Goal: Task Accomplishment & Management: Manage account settings

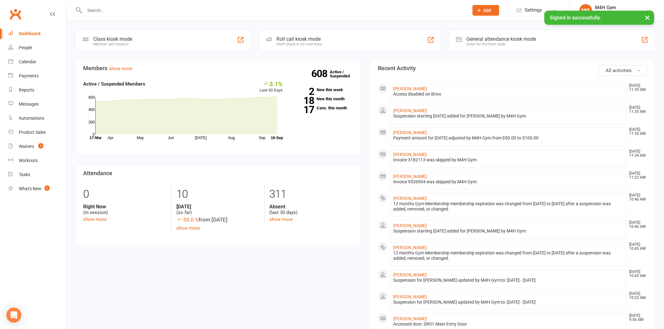
click at [212, 9] on input "text" at bounding box center [273, 10] width 381 height 9
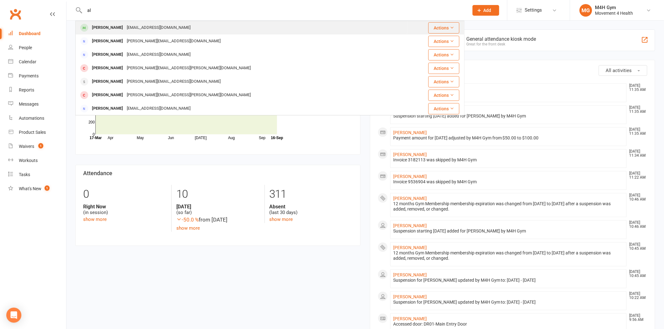
type input "a"
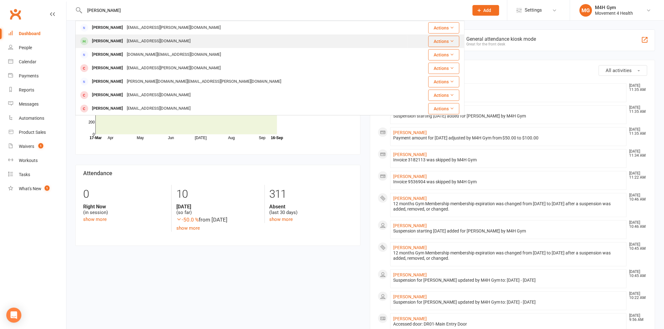
type input "[PERSON_NAME]"
click at [181, 46] on div "[PERSON_NAME] [EMAIL_ADDRESS][DOMAIN_NAME]" at bounding box center [241, 41] width 331 height 13
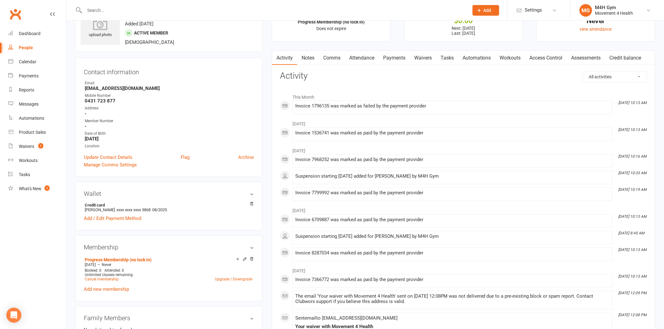
scroll to position [35, 0]
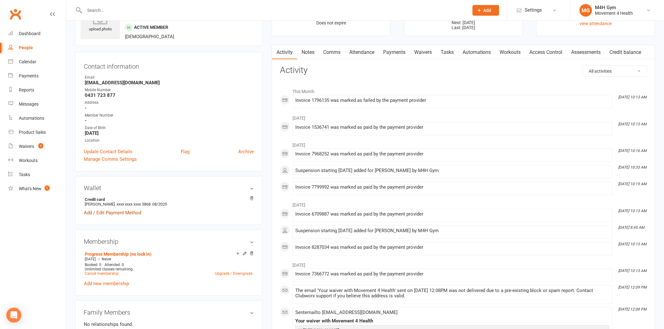
click at [129, 214] on link "Add / Edit Payment Method" at bounding box center [112, 213] width 57 height 8
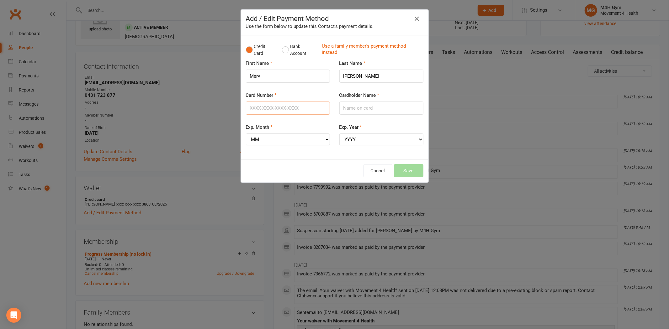
click at [284, 109] on input "Card Number" at bounding box center [288, 108] width 84 height 13
type input "[CREDIT_CARD_NUMBER]"
click at [343, 110] on input "Cardholder Name" at bounding box center [381, 108] width 84 height 13
type input "[PERSON_NAME]"
click at [325, 141] on select "MM 01 02 03 04 05 06 07 08 09 10 11 12" at bounding box center [288, 140] width 84 height 12
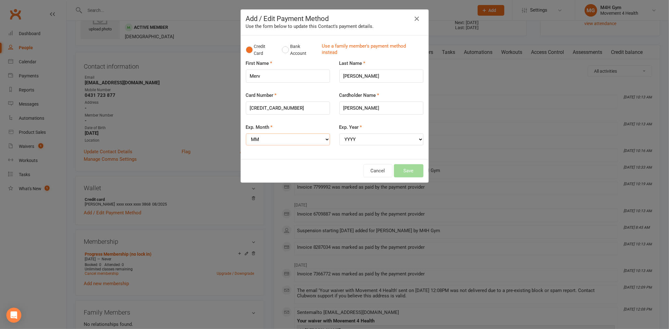
select select "08"
click at [246, 134] on select "MM 01 02 03 04 05 06 07 08 09 10 11 12" at bounding box center [288, 140] width 84 height 12
click at [353, 137] on select "YYYY 2025 2026 2027 2028 2029 2030 2031 2032 2033 2034" at bounding box center [381, 140] width 84 height 12
select select "2028"
click at [339, 134] on select "YYYY 2025 2026 2027 2028 2029 2030 2031 2032 2033 2034" at bounding box center [381, 140] width 84 height 12
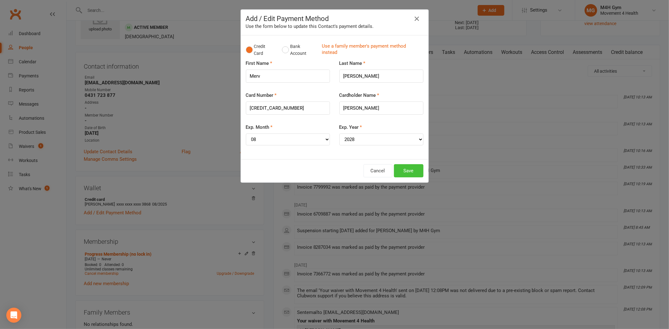
click at [415, 170] on button "Save" at bounding box center [408, 170] width 29 height 13
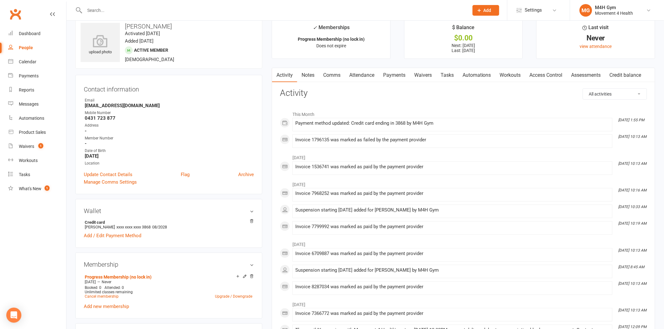
scroll to position [0, 0]
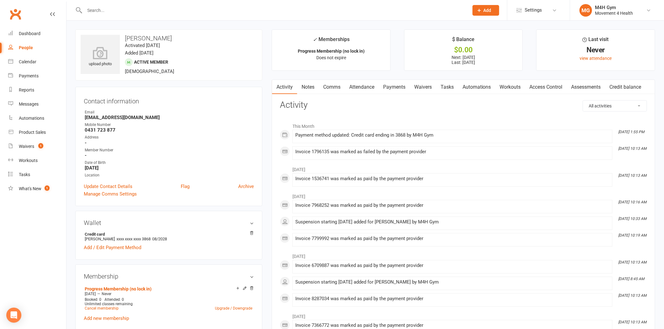
click at [387, 86] on link "Payments" at bounding box center [394, 87] width 31 height 14
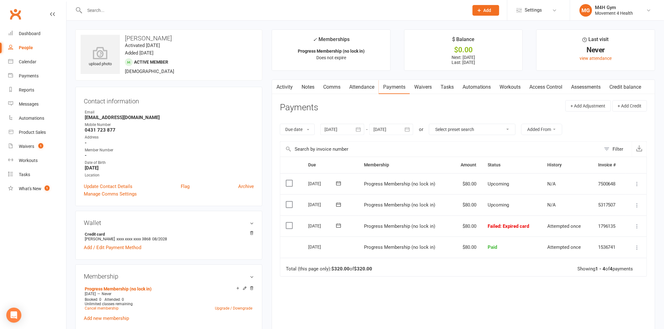
click at [635, 224] on icon at bounding box center [637, 226] width 6 height 6
click at [614, 253] on link "Mark as Paid (POS)" at bounding box center [609, 251] width 62 height 13
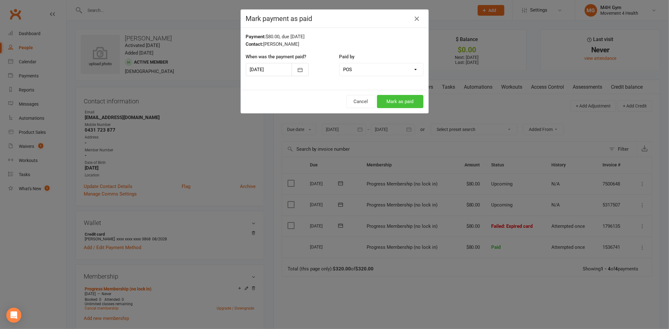
click at [393, 102] on button "Mark as paid" at bounding box center [400, 101] width 46 height 13
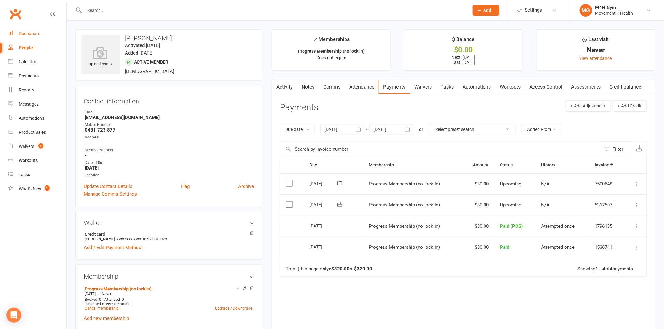
click at [33, 34] on div "Dashboard" at bounding box center [30, 33] width 22 height 5
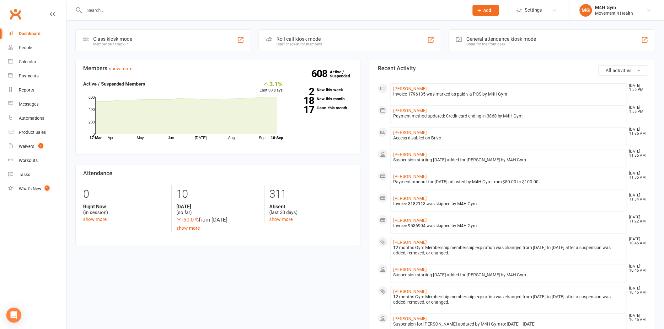
click at [208, 11] on input "text" at bounding box center [273, 10] width 381 height 9
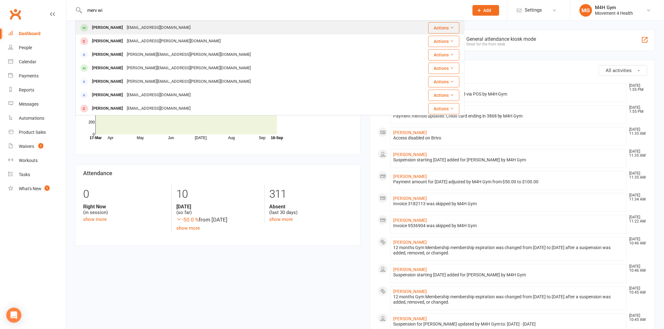
type input "merv wi"
click at [152, 29] on div "[EMAIL_ADDRESS][DOMAIN_NAME]" at bounding box center [158, 27] width 67 height 9
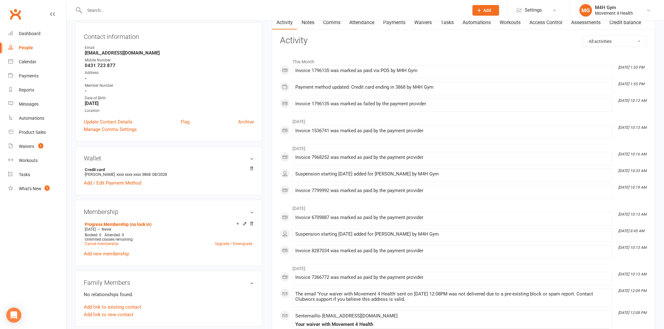
scroll to position [70, 0]
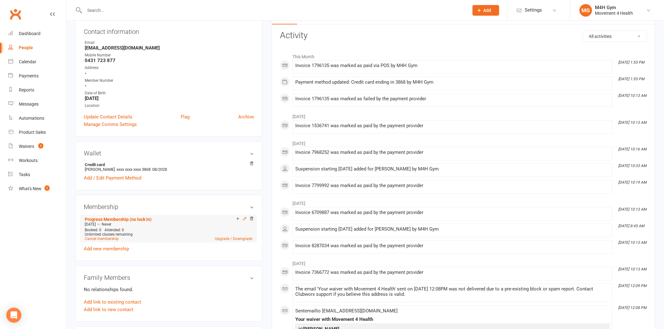
click at [243, 218] on icon at bounding box center [244, 219] width 4 height 4
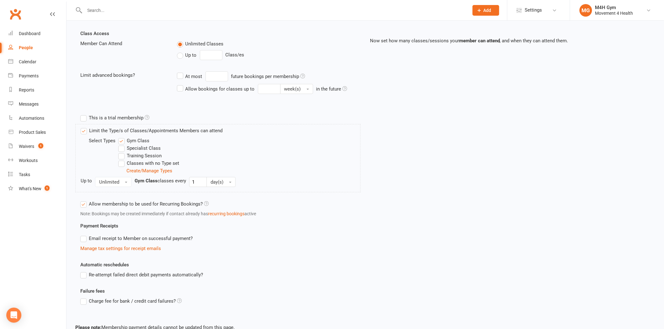
scroll to position [139, 0]
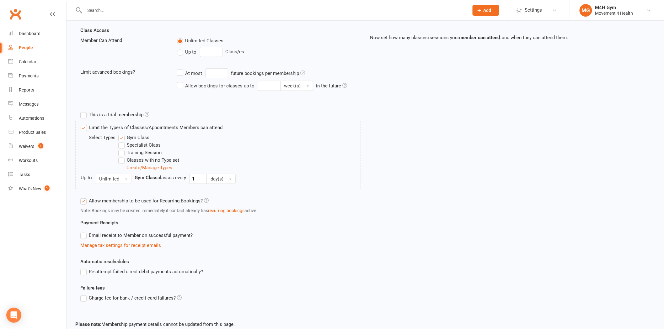
click at [84, 236] on label "Email receipt to Member on successful payment?" at bounding box center [136, 236] width 112 height 8
click at [84, 232] on input "Email receipt to Member on successful payment?" at bounding box center [82, 232] width 4 height 0
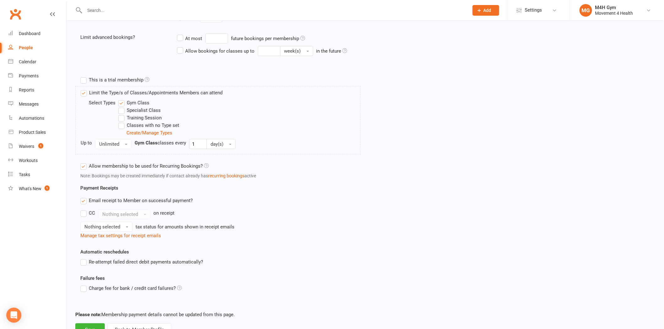
scroll to position [199, 0]
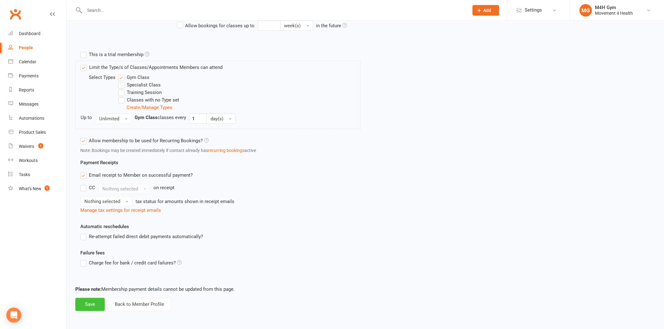
click at [94, 305] on button "Save" at bounding box center [89, 304] width 29 height 13
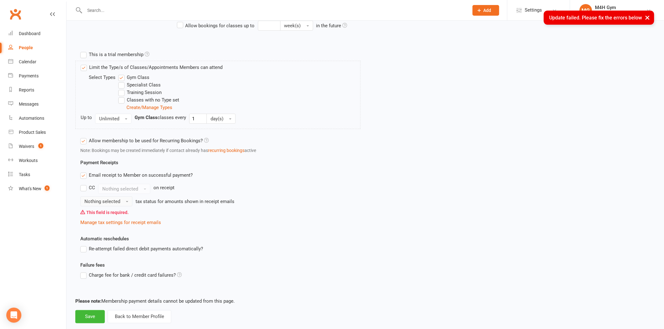
click at [125, 200] on button "Nothing selected" at bounding box center [106, 202] width 52 height 10
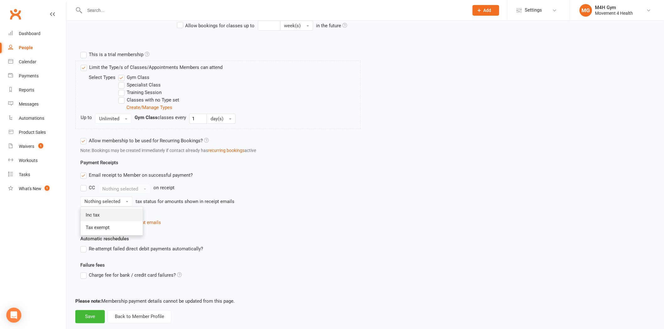
click at [105, 214] on link "Inc tax" at bounding box center [112, 215] width 62 height 13
click at [94, 316] on button "Save" at bounding box center [89, 316] width 29 height 13
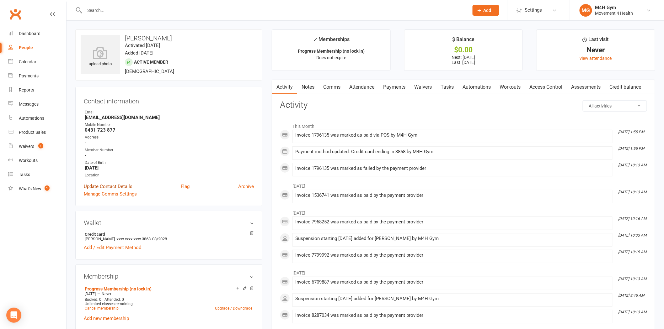
click at [125, 184] on link "Update Contact Details" at bounding box center [108, 187] width 49 height 8
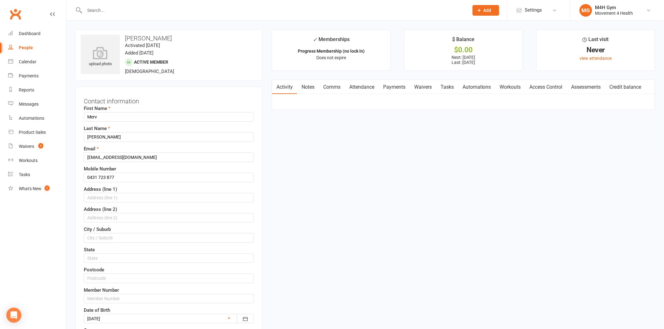
scroll to position [29, 0]
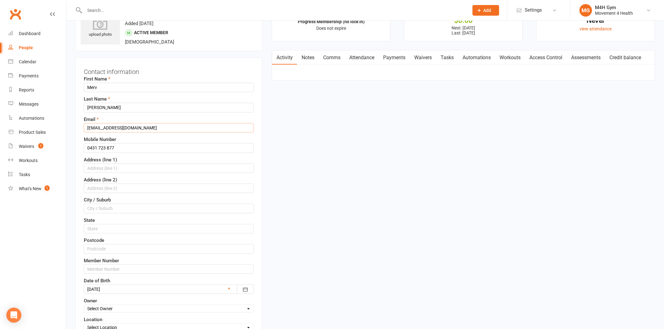
click at [96, 126] on input "[EMAIL_ADDRESS][DOMAIN_NAME]" at bounding box center [169, 127] width 170 height 9
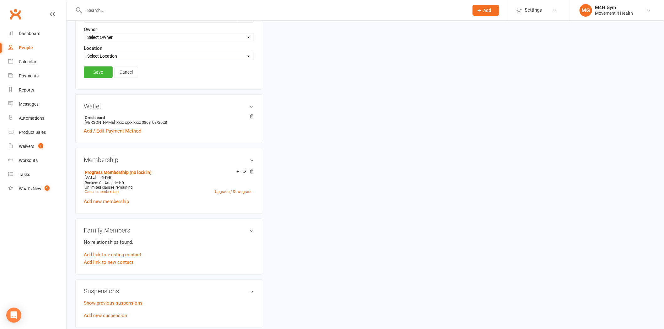
scroll to position [314, 0]
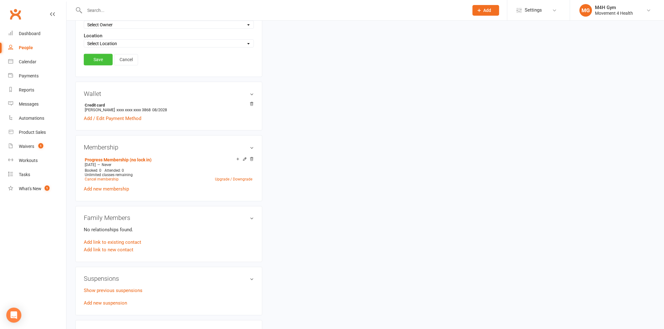
type input "[EMAIL_ADDRESS][DOMAIN_NAME]"
click at [97, 61] on link "Save" at bounding box center [98, 59] width 29 height 11
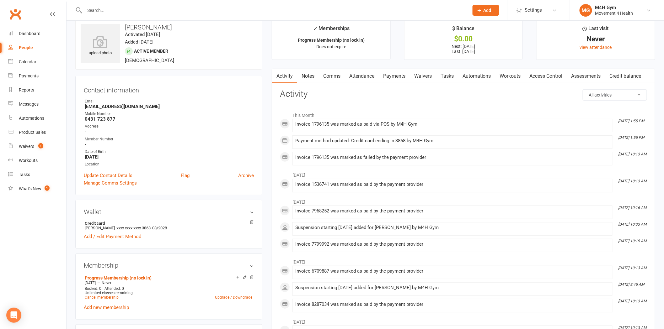
scroll to position [0, 0]
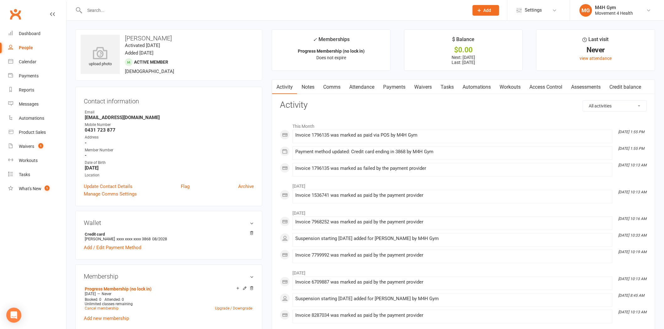
click at [397, 85] on link "Payments" at bounding box center [394, 87] width 31 height 14
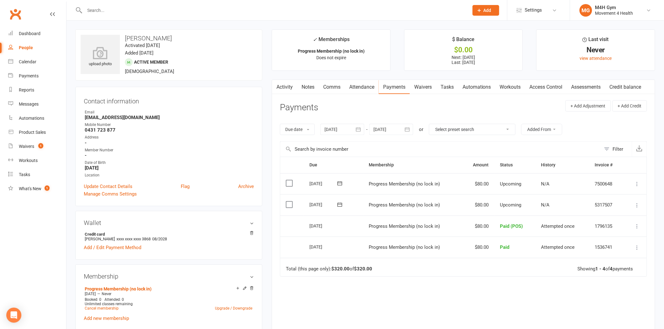
click at [358, 128] on icon "button" at bounding box center [358, 130] width 5 height 4
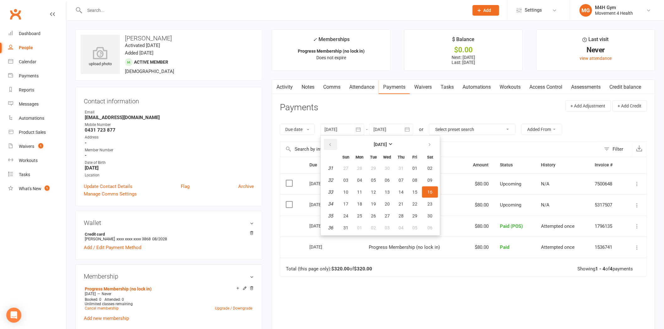
click at [331, 143] on icon "button" at bounding box center [330, 144] width 4 height 5
click at [345, 166] on span "01" at bounding box center [345, 168] width 5 height 5
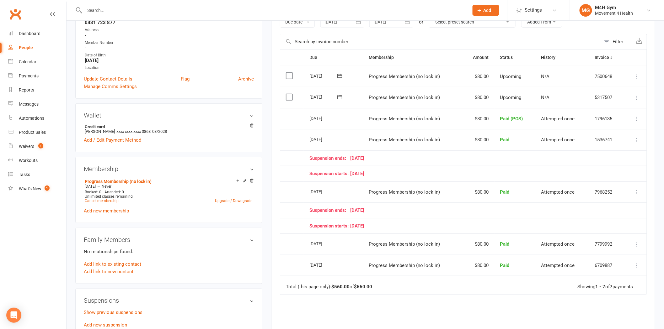
scroll to position [70, 0]
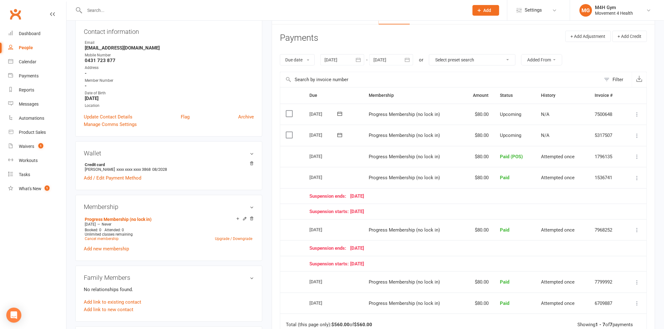
click at [359, 59] on icon "button" at bounding box center [358, 60] width 6 height 6
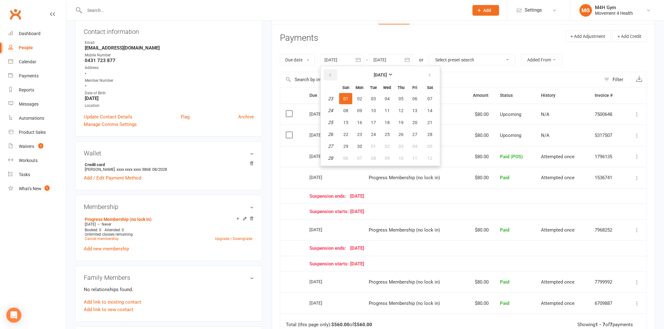
click at [332, 76] on icon "button" at bounding box center [330, 75] width 4 height 5
click at [374, 100] on span "01" at bounding box center [373, 98] width 5 height 5
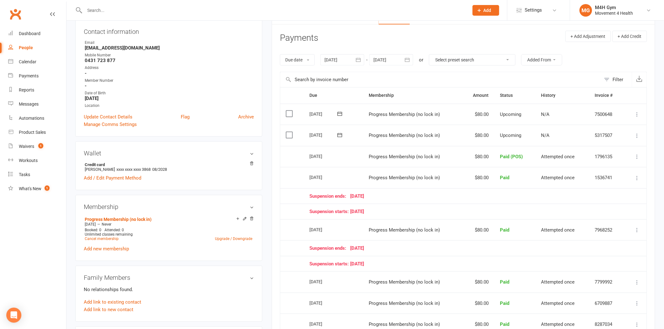
click at [359, 62] on icon "button" at bounding box center [358, 60] width 5 height 4
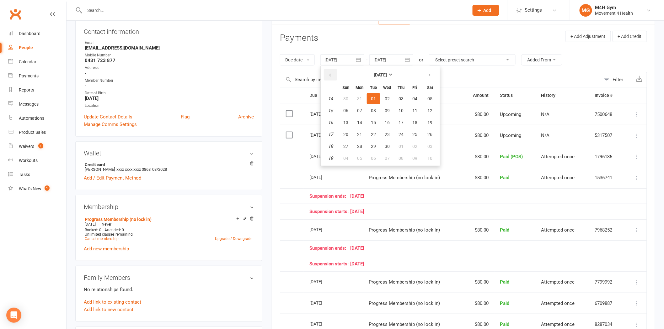
click at [331, 73] on icon "button" at bounding box center [330, 75] width 4 height 5
click at [427, 97] on span "01" at bounding box center [429, 98] width 5 height 5
type input "[DATE]"
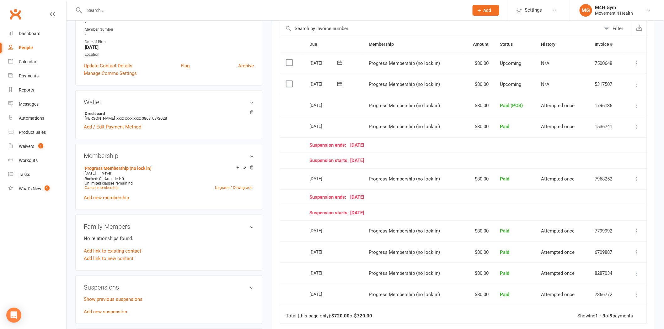
scroll to position [104, 0]
